Goal: Task Accomplishment & Management: Use online tool/utility

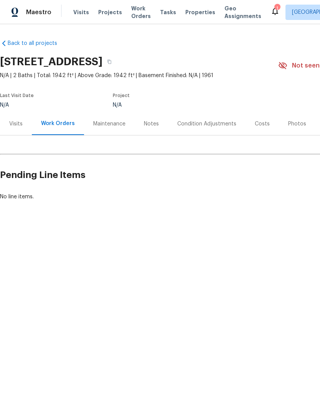
click at [43, 9] on span "Maestro" at bounding box center [38, 12] width 25 height 8
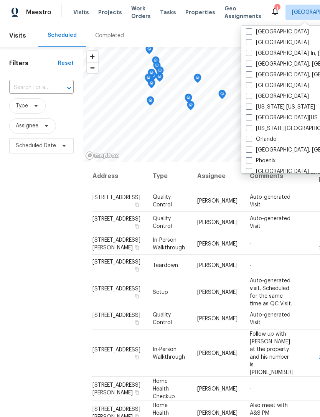
scroll to position [336, 0]
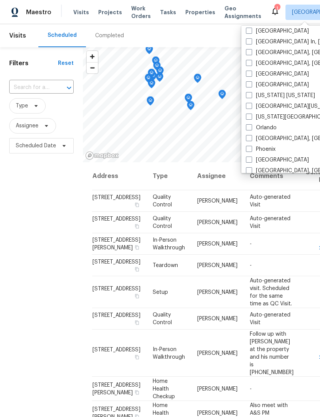
click at [272, 85] on label "Nashville" at bounding box center [277, 85] width 63 height 8
click at [251, 85] on input "Nashville" at bounding box center [248, 83] width 5 height 5
checkbox input "true"
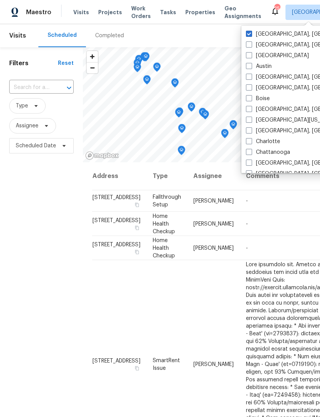
click at [253, 29] on div "[GEOGRAPHIC_DATA], [GEOGRAPHIC_DATA]" at bounding box center [320, 34] width 154 height 11
click at [251, 33] on span at bounding box center [249, 34] width 6 height 6
click at [251, 33] on input "[GEOGRAPHIC_DATA], [GEOGRAPHIC_DATA]" at bounding box center [248, 32] width 5 height 5
checkbox input "false"
click at [72, 264] on div "Filters Reset ​ Type Assignee Scheduled Date" at bounding box center [41, 271] width 83 height 448
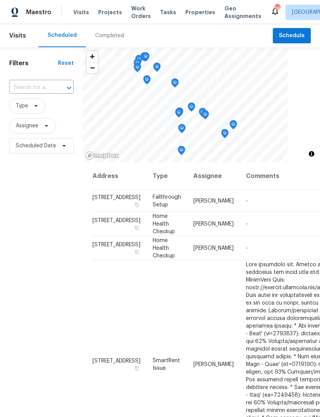
click at [20, 36] on span "Visits" at bounding box center [17, 35] width 17 height 17
click at [16, 31] on span "Visits" at bounding box center [17, 35] width 17 height 17
click at [20, 35] on span "Visits" at bounding box center [17, 35] width 17 height 17
click at [132, 11] on span "Work Orders" at bounding box center [141, 12] width 20 height 15
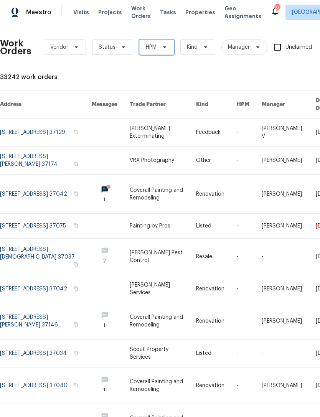
click at [164, 49] on icon at bounding box center [164, 47] width 6 height 6
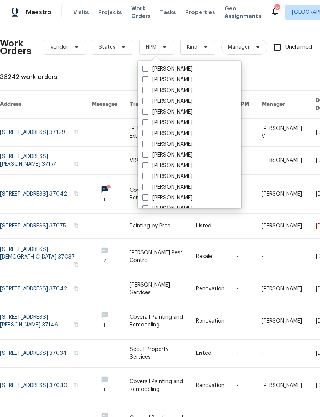
click at [242, 73] on div "Work Orders Vendor Status HPM Kind Manager Unclaimed ​ View Reno Index 33242 wo…" at bounding box center [216, 245] width 433 height 430
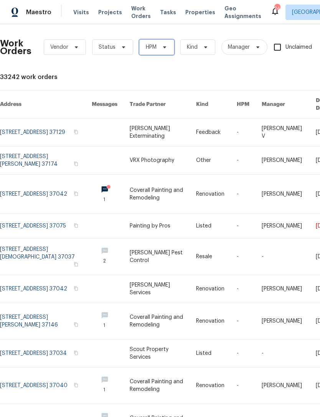
click at [162, 46] on icon at bounding box center [164, 47] width 6 height 6
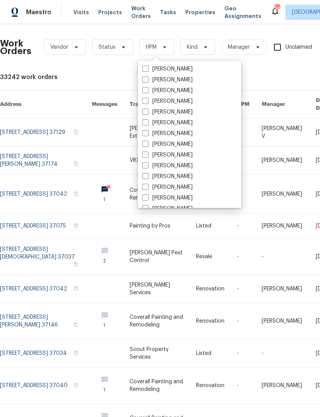
click at [185, 153] on label "Cynthia Upshaw" at bounding box center [167, 155] width 50 height 8
click at [147, 153] on input "Cynthia Upshaw" at bounding box center [144, 153] width 5 height 5
checkbox input "true"
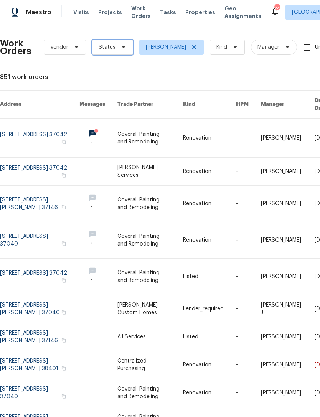
click at [120, 48] on icon at bounding box center [123, 47] width 6 height 6
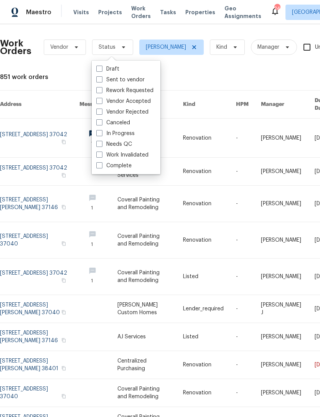
click at [114, 147] on label "Needs QC" at bounding box center [114, 144] width 36 height 8
click at [101, 145] on input "Needs QC" at bounding box center [98, 142] width 5 height 5
checkbox input "true"
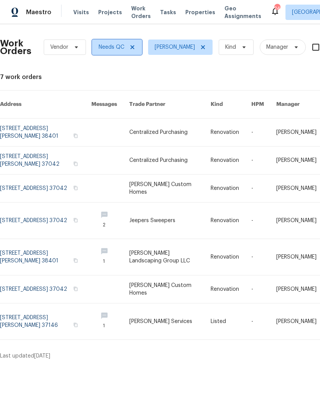
click at [127, 52] on span "Needs QC" at bounding box center [117, 46] width 50 height 15
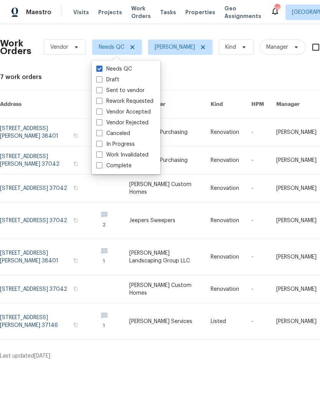
click at [194, 82] on div "Work Orders Vendor Needs QC Cynthia Upshaw Kind Manager Unclaimed ​ View Reno I…" at bounding box center [216, 194] width 433 height 329
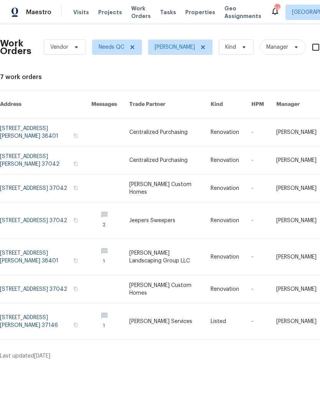
click at [272, 356] on div "Work Orders Vendor Needs QC Cynthia Upshaw Kind Manager Unclaimed ​ View Reno I…" at bounding box center [160, 194] width 320 height 341
click at [274, 365] on html "Maestro Visits Projects Work Orders Tasks Properties Geo Assignments 24 Nashvil…" at bounding box center [160, 183] width 320 height 366
